Goal: Entertainment & Leisure: Consume media (video, audio)

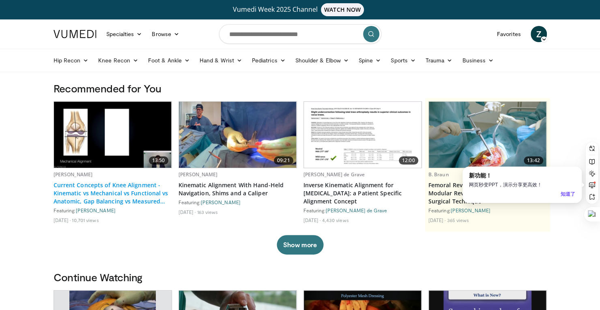
click at [110, 201] on link "Current Concepts of Knee Alignment - Kinematic vs Mechanical vs Functional vs A…" at bounding box center [113, 193] width 118 height 24
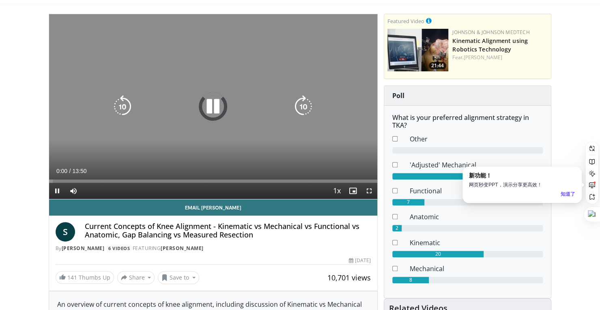
scroll to position [81, 0]
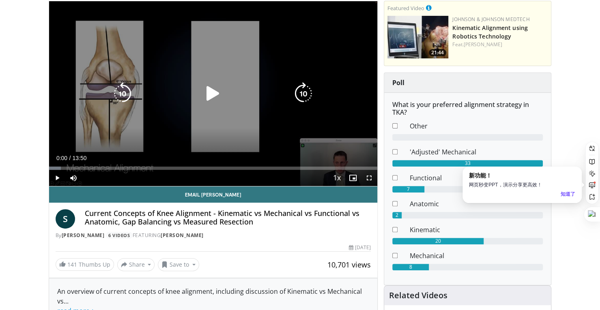
click at [217, 93] on icon "Video Player" at bounding box center [213, 93] width 23 height 23
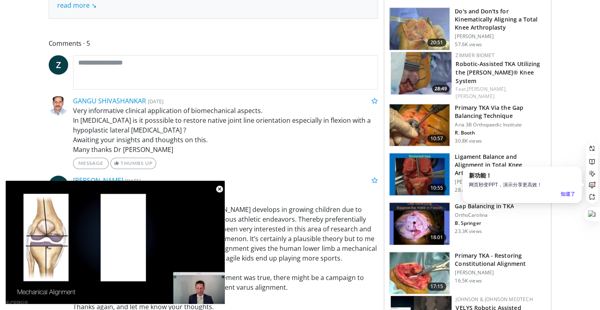
scroll to position [406, 0]
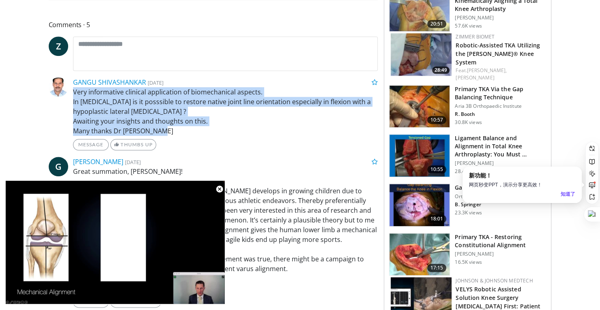
drag, startPoint x: 165, startPoint y: 131, endPoint x: 70, endPoint y: 93, distance: 101.9
click at [70, 93] on div "Very informative clinical application of biomechanical aspects. In Valgus knee …" at bounding box center [225, 111] width 317 height 49
click at [117, 85] on button at bounding box center [114, 83] width 11 height 11
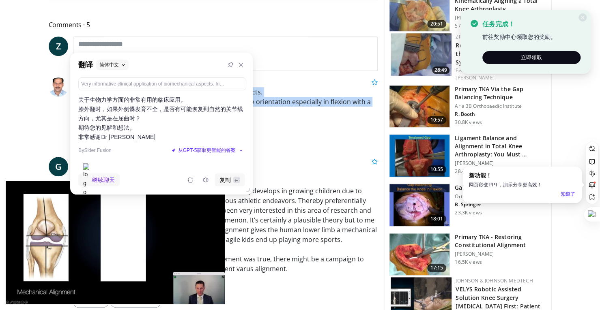
click at [302, 130] on p "Very informative clinical application of biomechanical aspects. In Valgus knee …" at bounding box center [225, 111] width 305 height 49
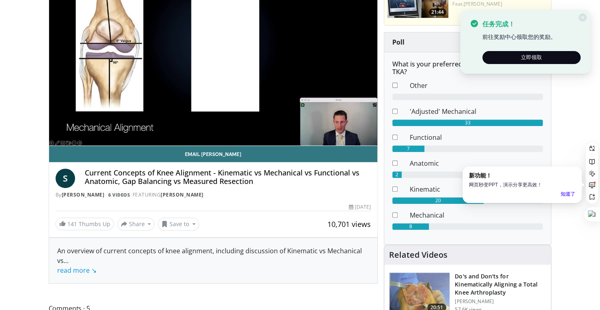
scroll to position [0, 0]
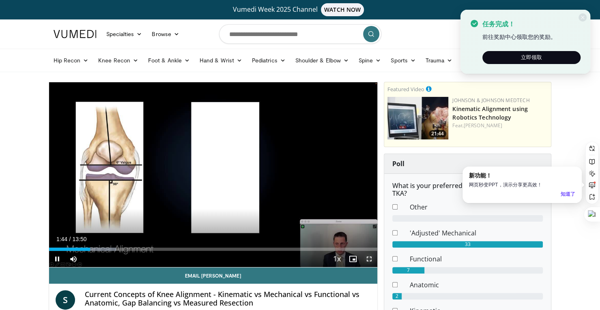
click at [364, 257] on span "Video Player" at bounding box center [369, 259] width 16 height 16
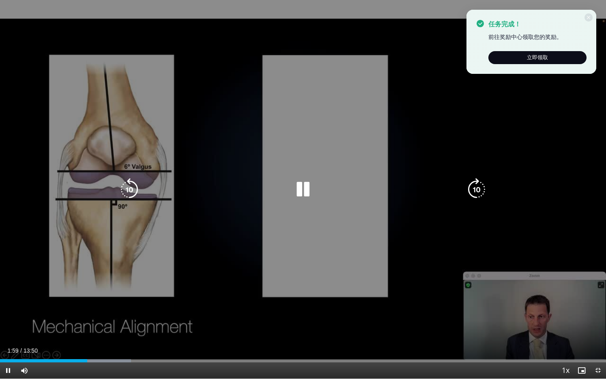
click at [233, 163] on div "10 seconds Tap to unmute" at bounding box center [303, 189] width 606 height 379
click at [400, 162] on div "10 seconds Tap to unmute" at bounding box center [303, 189] width 606 height 379
click at [283, 19] on div "10 seconds Tap to unmute" at bounding box center [303, 189] width 606 height 379
click at [290, 174] on div "10 seconds Tap to unmute" at bounding box center [303, 189] width 606 height 379
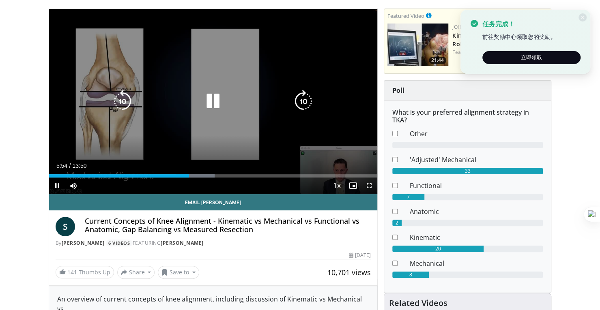
scroll to position [81, 0]
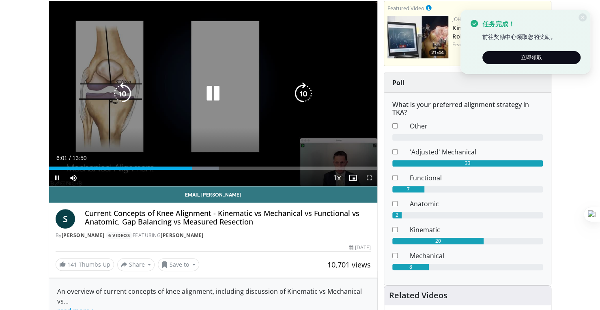
click at [133, 121] on div "10 seconds Tap to unmute" at bounding box center [213, 93] width 329 height 185
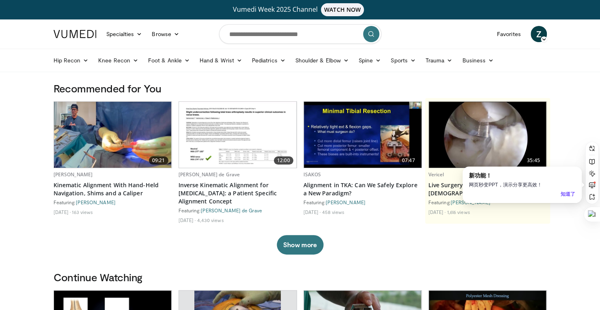
click at [568, 194] on div "知道了" at bounding box center [568, 195] width 15 height 8
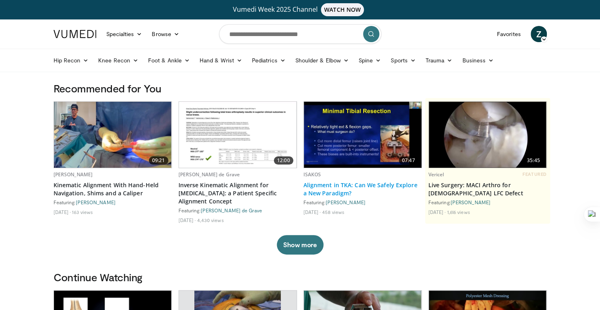
click at [356, 183] on link "Alignment in TKA: Can We Safely Explore a New Paradigm?" at bounding box center [362, 189] width 118 height 16
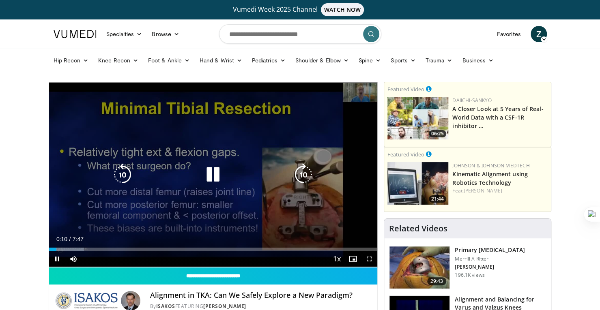
click at [214, 176] on icon "Video Player" at bounding box center [213, 175] width 23 height 23
